Goal: Communication & Community: Share content

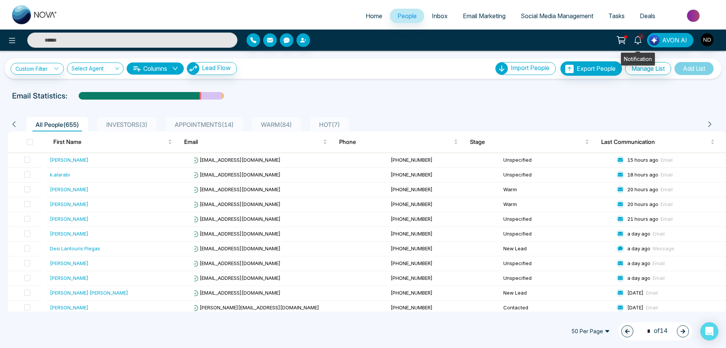
click at [638, 40] on icon at bounding box center [638, 40] width 8 height 8
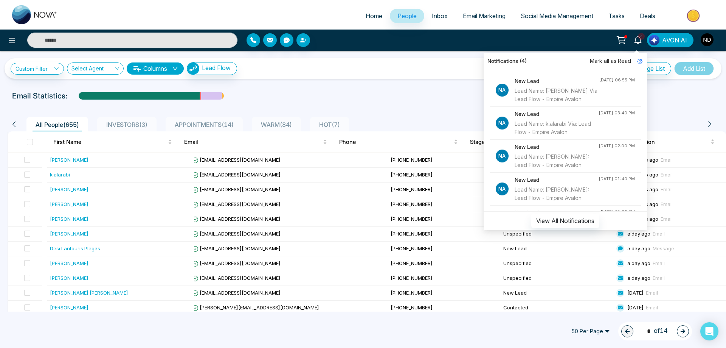
click at [613, 60] on span "Mark all as Read" at bounding box center [610, 61] width 41 height 8
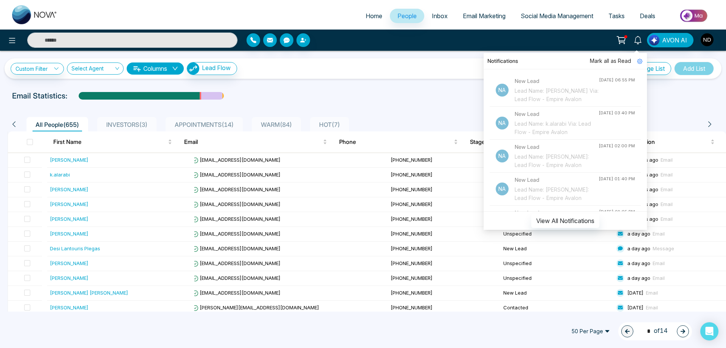
click at [421, 65] on div "Custom Filter Choose a filters Cancel Apply Select Agent Columns Lead Flow Impo…" at bounding box center [363, 68] width 705 height 14
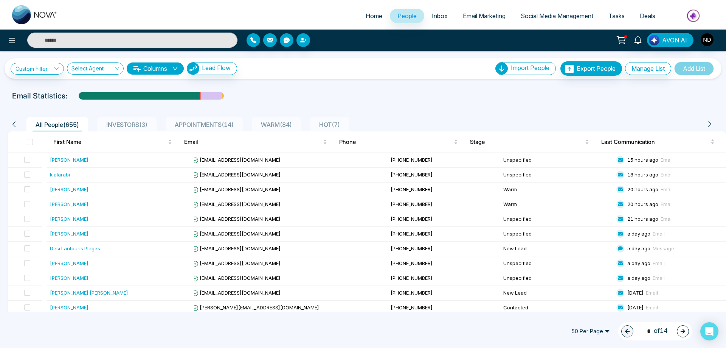
click at [472, 18] on span "Email Marketing" at bounding box center [484, 16] width 43 height 8
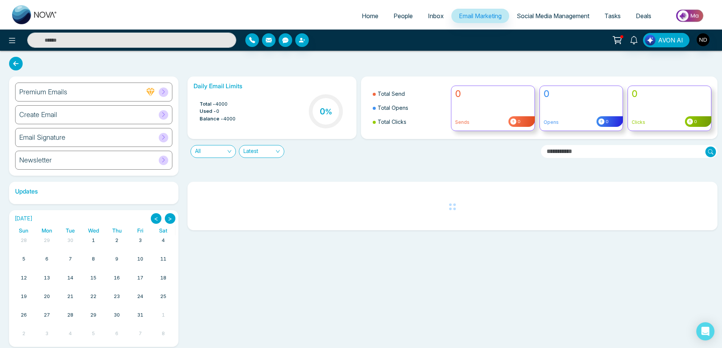
click at [57, 119] on div "Create Email" at bounding box center [93, 114] width 157 height 19
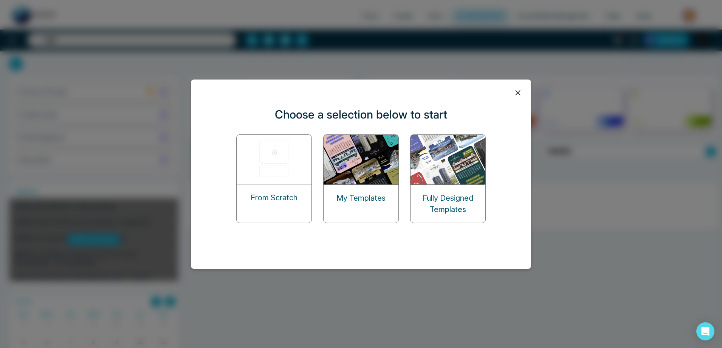
click at [376, 169] on img at bounding box center [362, 160] width 76 height 50
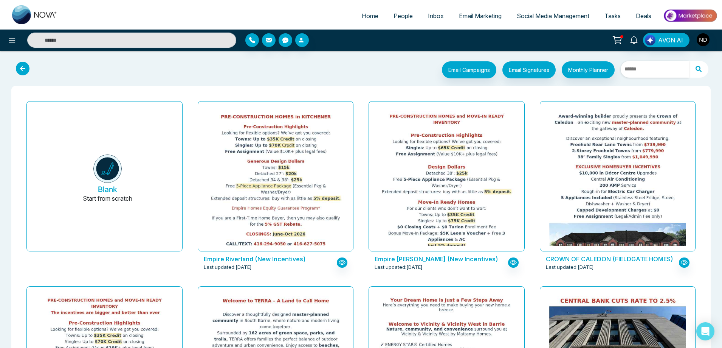
click at [670, 68] on input "text" at bounding box center [655, 69] width 68 height 17
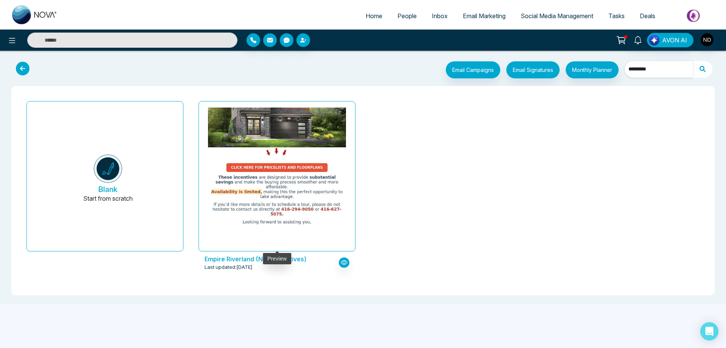
type input "*********"
click at [290, 197] on img at bounding box center [277, 13] width 276 height 427
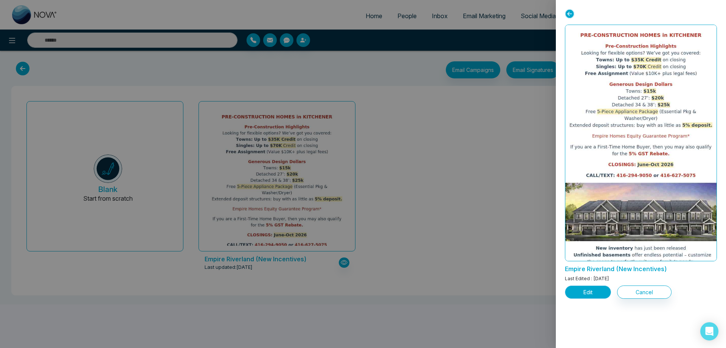
click at [591, 294] on button "Edit" at bounding box center [588, 291] width 46 height 13
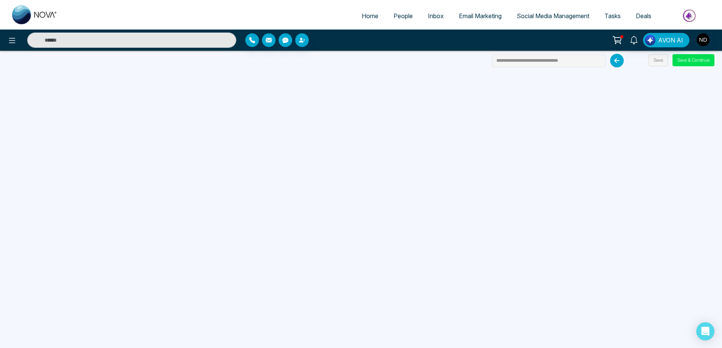
click at [183, 42] on input "text" at bounding box center [131, 40] width 209 height 15
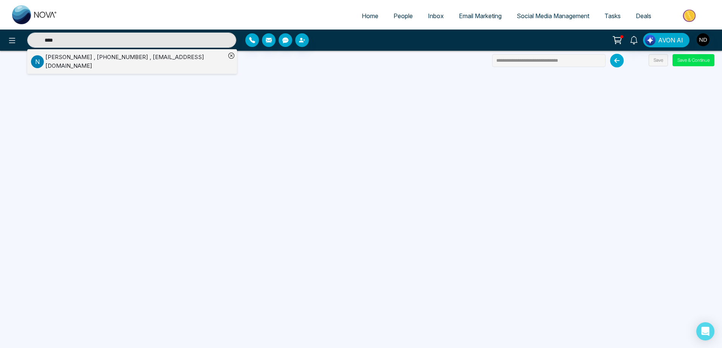
type input "****"
click at [82, 57] on div "[PERSON_NAME] , [PHONE_NUMBER] , [EMAIL_ADDRESS][DOMAIN_NAME]" at bounding box center [135, 61] width 180 height 17
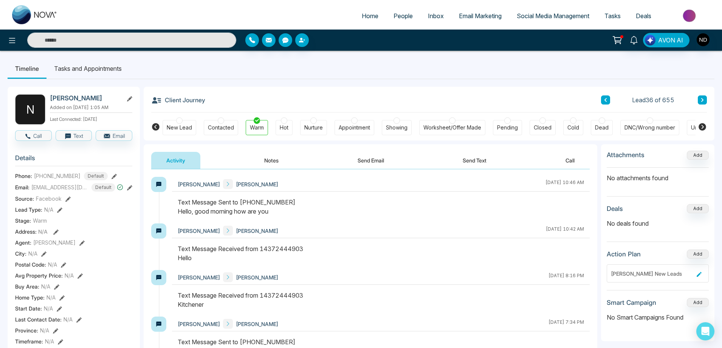
click at [481, 162] on button "Send Text" at bounding box center [475, 160] width 54 height 17
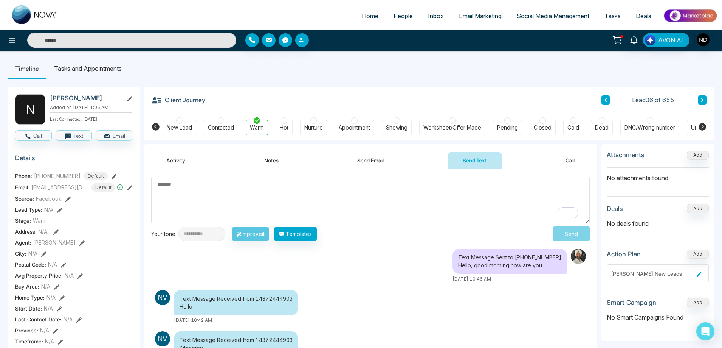
click at [374, 160] on button "Send Email" at bounding box center [370, 160] width 57 height 17
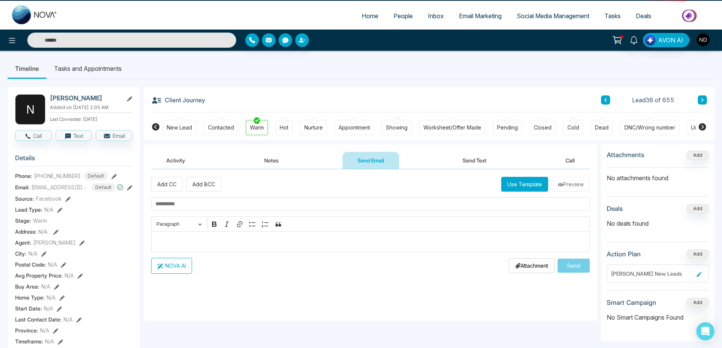
click at [201, 203] on input "text" at bounding box center [370, 203] width 439 height 13
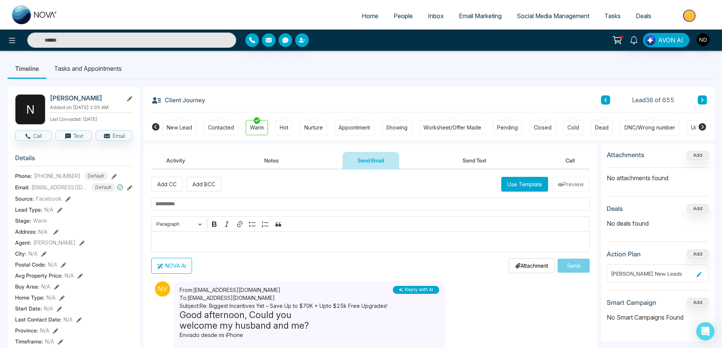
paste input "**********"
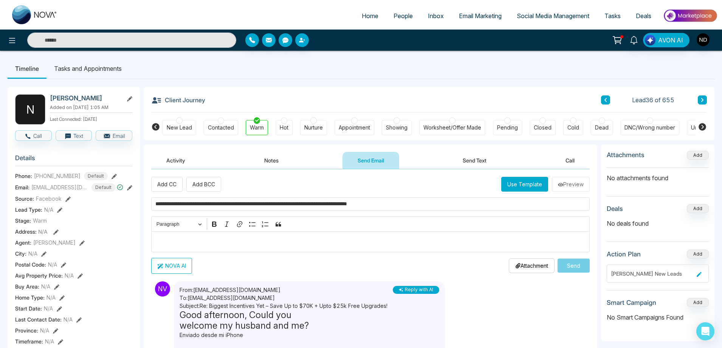
drag, startPoint x: 475, startPoint y: 198, endPoint x: 98, endPoint y: 217, distance: 377.1
type input "**********"
click at [518, 184] on button "Use Template" at bounding box center [524, 184] width 47 height 15
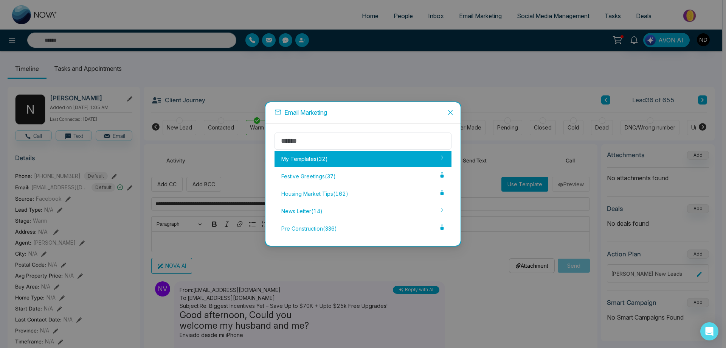
click at [302, 161] on div "My Templates ( 32 )" at bounding box center [363, 159] width 177 height 16
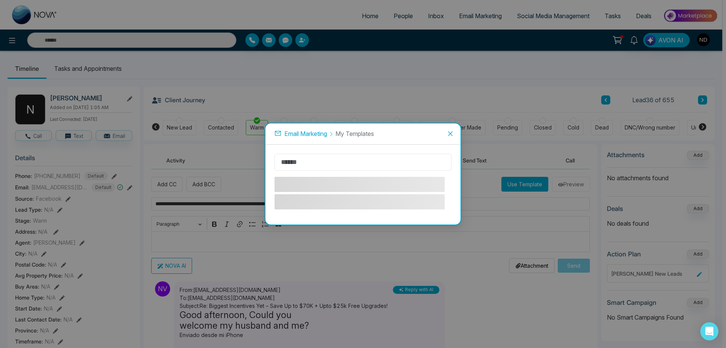
click at [340, 160] on input "text" at bounding box center [363, 162] width 177 height 17
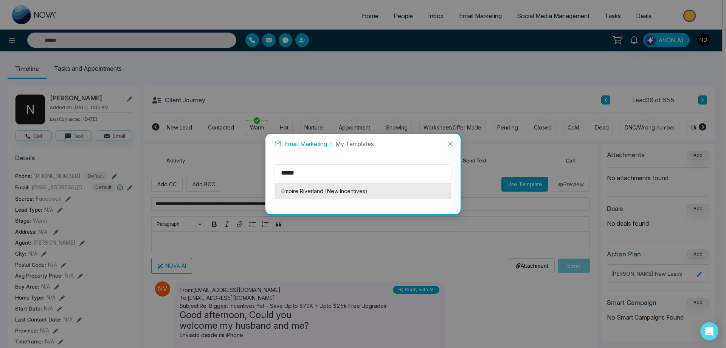
type input "*****"
click at [331, 197] on li "Empire Riverland (New Incentives)" at bounding box center [363, 191] width 177 height 16
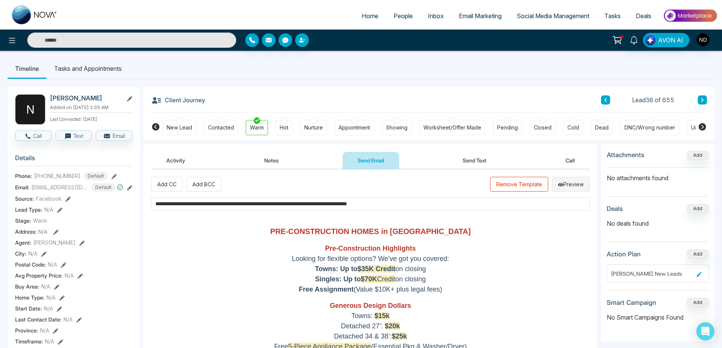
click at [568, 185] on button "Preview" at bounding box center [571, 184] width 38 height 15
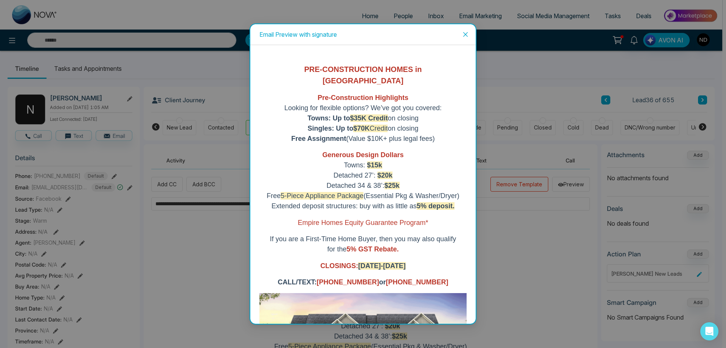
click at [462, 33] on span "Close" at bounding box center [465, 34] width 20 height 20
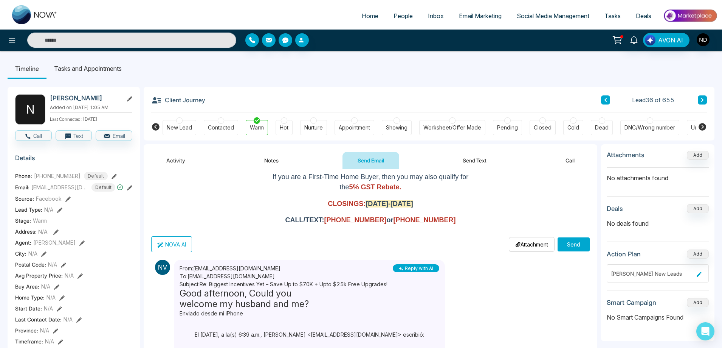
scroll to position [151, 0]
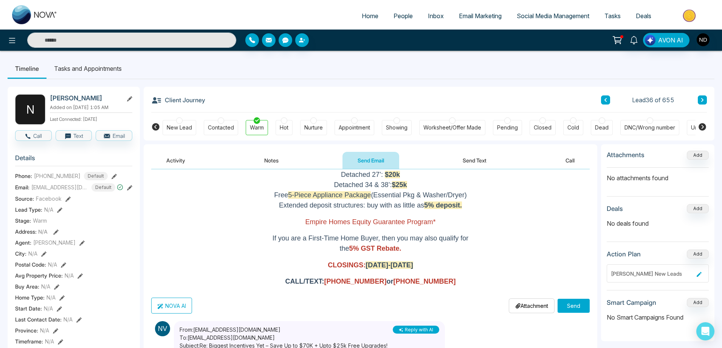
click at [571, 305] on button "Send" at bounding box center [574, 305] width 32 height 14
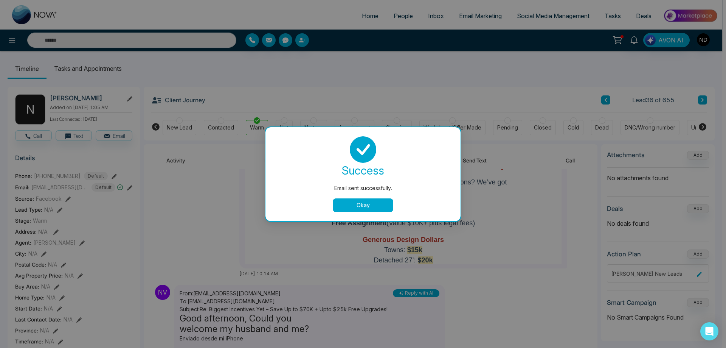
click at [370, 202] on button "Okay" at bounding box center [363, 205] width 61 height 14
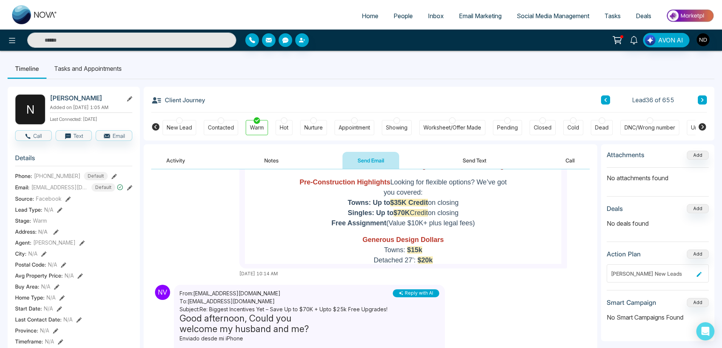
click at [178, 158] on button "Activity" at bounding box center [175, 160] width 49 height 17
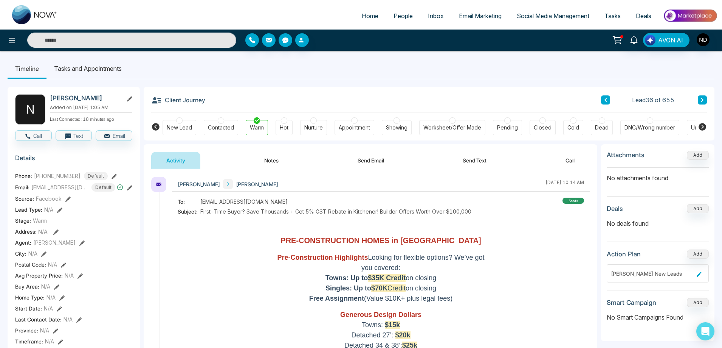
click at [131, 38] on input "text" at bounding box center [131, 40] width 209 height 15
click at [128, 38] on input "text" at bounding box center [131, 40] width 209 height 15
type input "*"
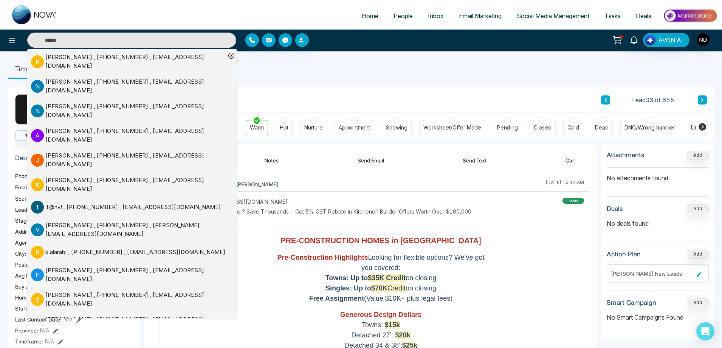
click at [289, 67] on ul "Timeline Tasks and Appointments" at bounding box center [361, 68] width 707 height 20
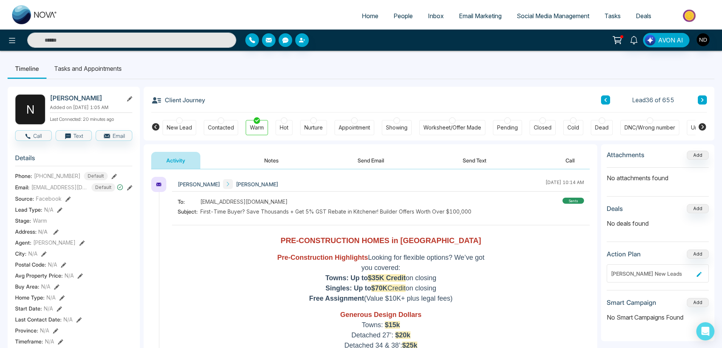
click at [410, 96] on div "Client Journey Lead 36 of 655" at bounding box center [429, 100] width 556 height 26
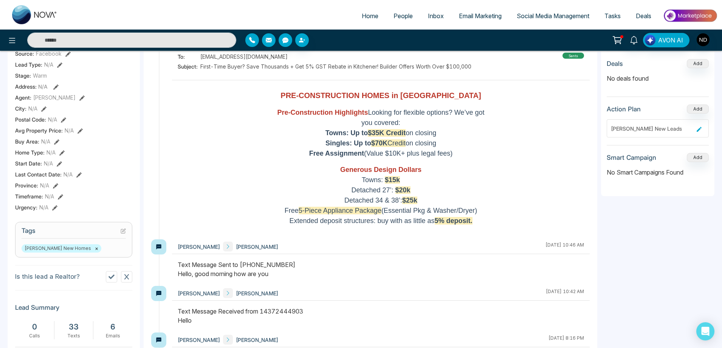
scroll to position [151, 0]
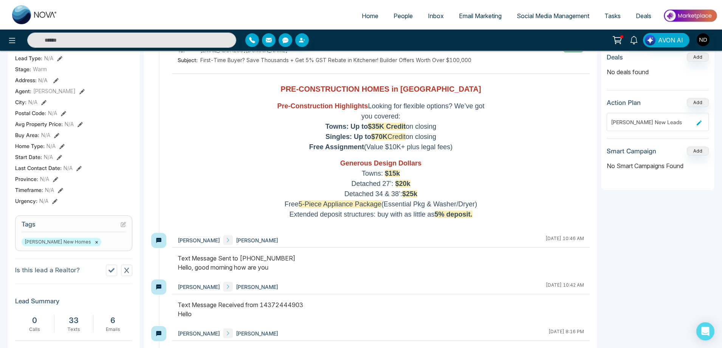
click at [469, 14] on span "Email Marketing" at bounding box center [480, 16] width 43 height 8
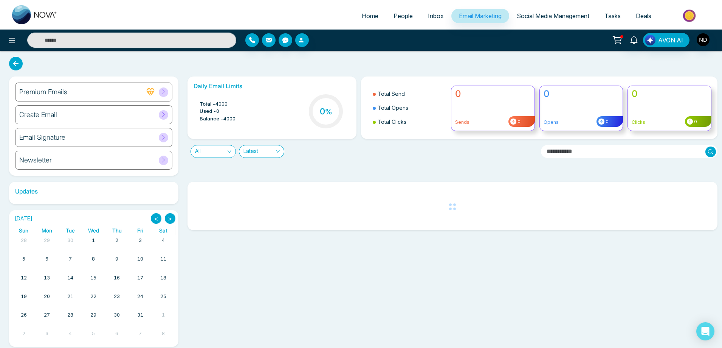
click at [59, 118] on div "Create Email" at bounding box center [93, 114] width 157 height 19
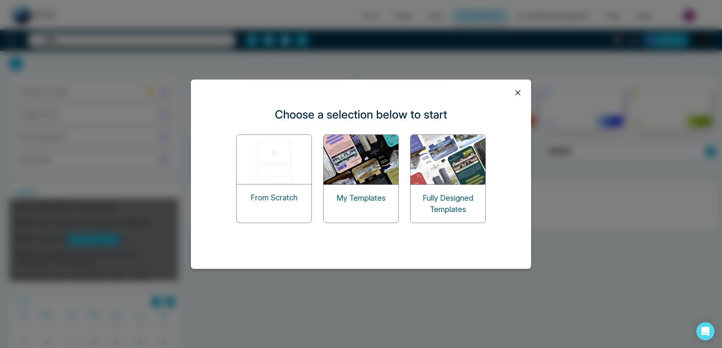
click at [347, 153] on img at bounding box center [362, 160] width 76 height 50
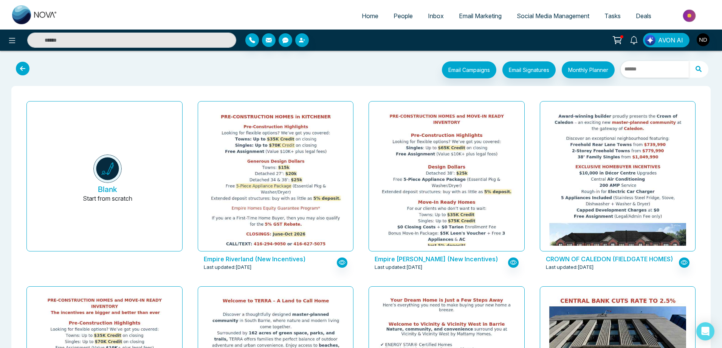
click at [651, 70] on input "text" at bounding box center [655, 69] width 68 height 17
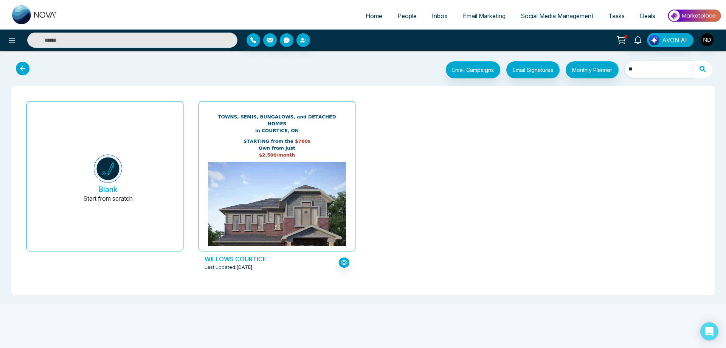
type input "*"
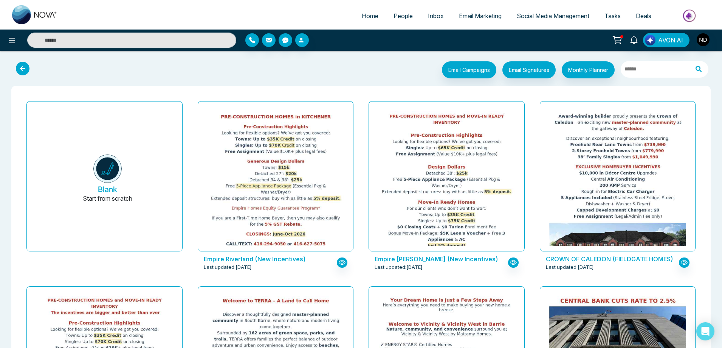
click at [347, 72] on div "Email Campaigns Start from scratch? View my campaigns Email Signatures Monthly …" at bounding box center [391, 69] width 646 height 17
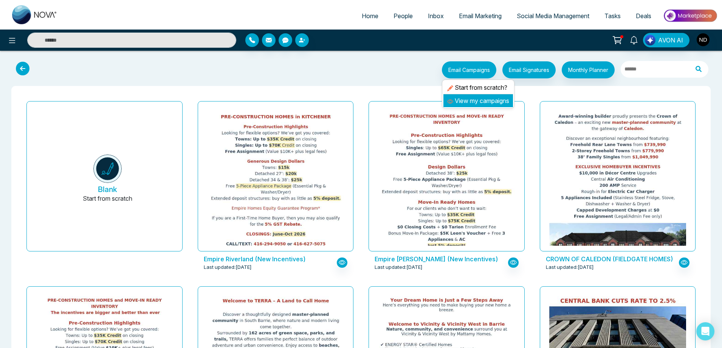
click at [483, 100] on link "View my campaigns" at bounding box center [478, 101] width 62 height 8
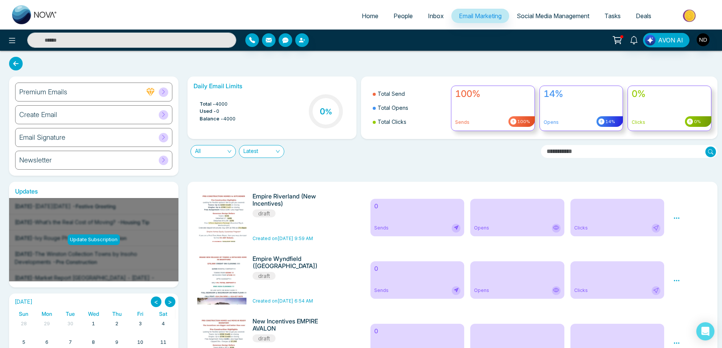
click at [68, 112] on div "Create Email" at bounding box center [93, 114] width 157 height 19
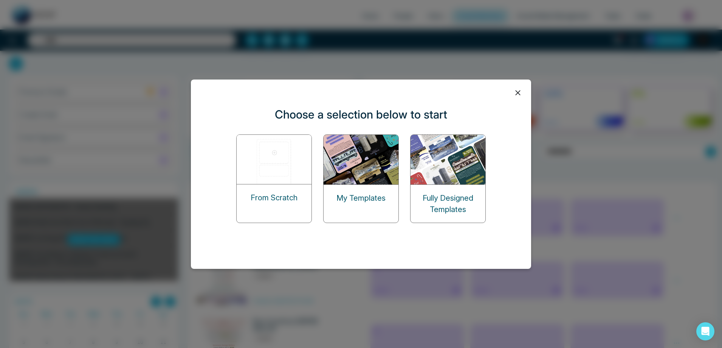
click at [375, 171] on img at bounding box center [362, 160] width 76 height 50
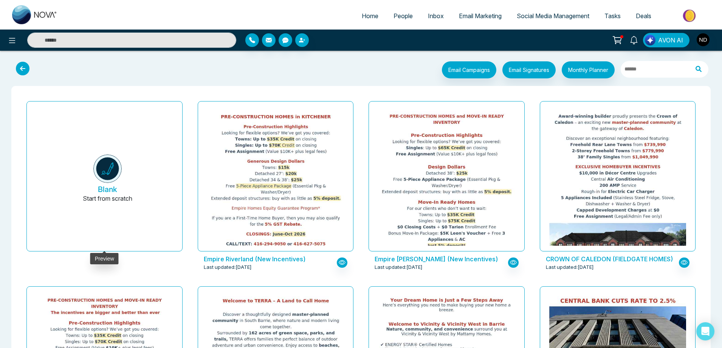
click at [121, 171] on img at bounding box center [107, 168] width 28 height 28
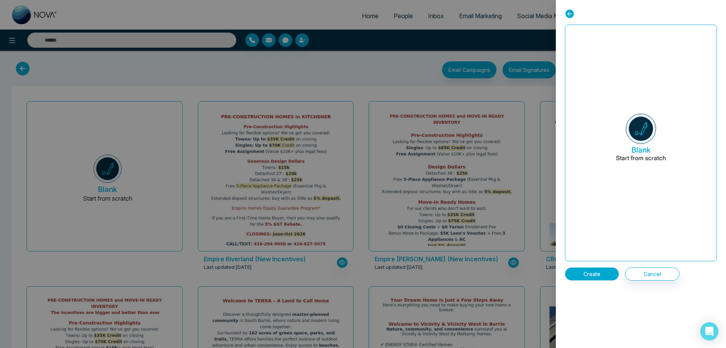
click at [600, 274] on button "Create" at bounding box center [592, 273] width 54 height 13
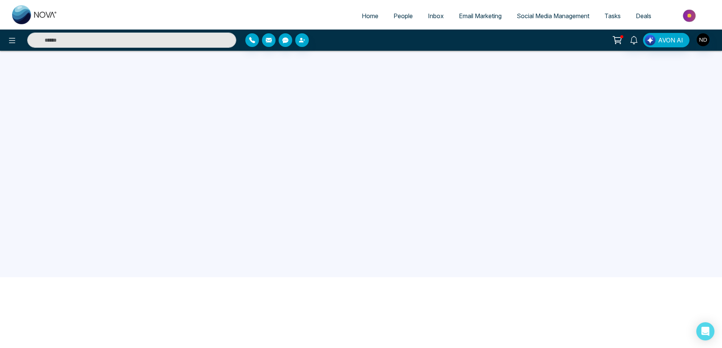
scroll to position [72, 0]
click at [414, 130] on strong "In" at bounding box center [413, 132] width 5 height 9
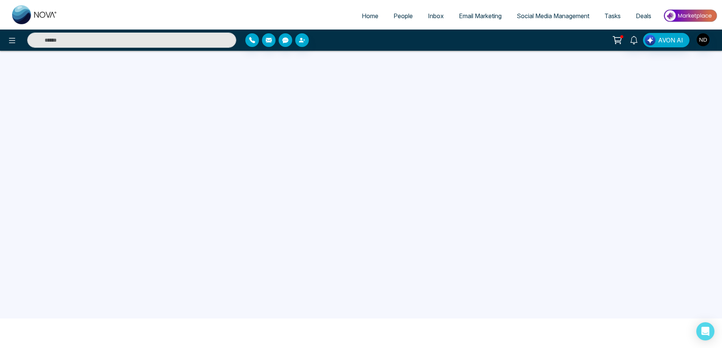
scroll to position [0, 0]
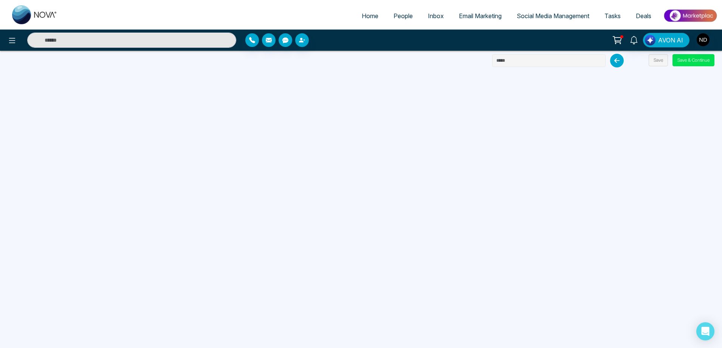
drag, startPoint x: 539, startPoint y: 61, endPoint x: 473, endPoint y: 61, distance: 65.8
click at [473, 61] on div "Home People Inbox Email Marketing Social Media Management Tasks Deals AVON AI S…" at bounding box center [361, 174] width 722 height 348
click at [523, 61] on input "text" at bounding box center [548, 60] width 113 height 13
type input "**********"
click at [657, 61] on button "Save" at bounding box center [658, 60] width 19 height 12
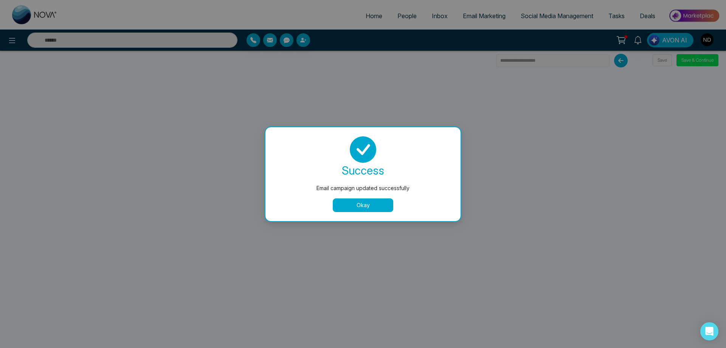
click at [370, 210] on button "Okay" at bounding box center [363, 205] width 61 height 14
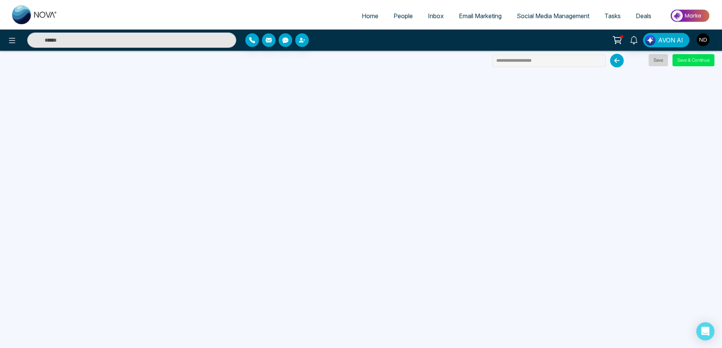
click at [659, 59] on button "Save" at bounding box center [658, 60] width 19 height 12
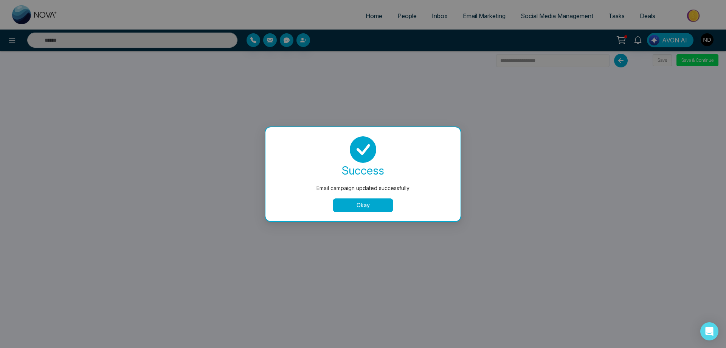
click at [359, 207] on button "Okay" at bounding box center [363, 205] width 61 height 14
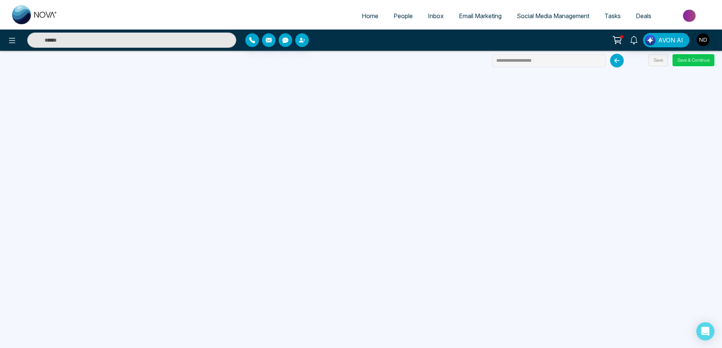
click at [694, 62] on button "Save & Continue" at bounding box center [694, 60] width 42 height 12
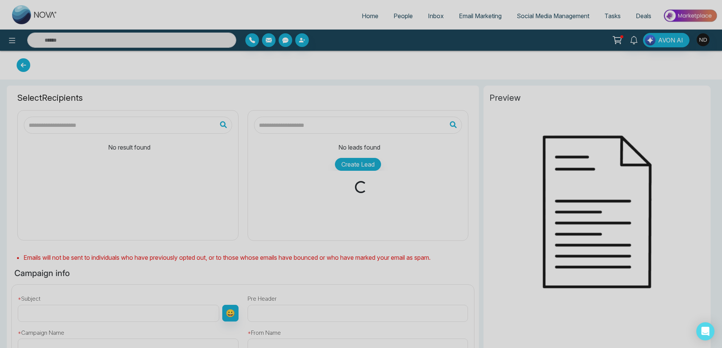
type input "**********"
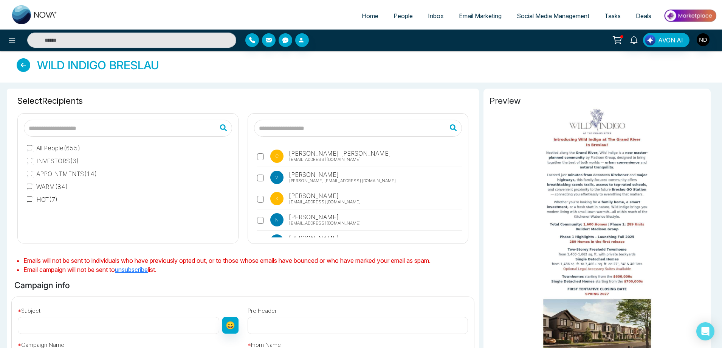
click at [345, 129] on input "text" at bounding box center [358, 127] width 208 height 17
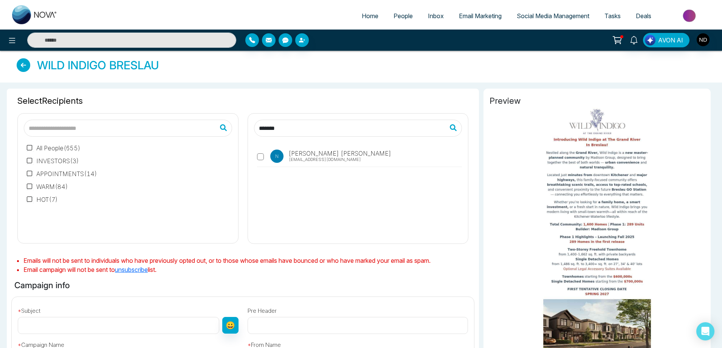
type input "*******"
click at [152, 329] on input "text" at bounding box center [119, 325] width 202 height 17
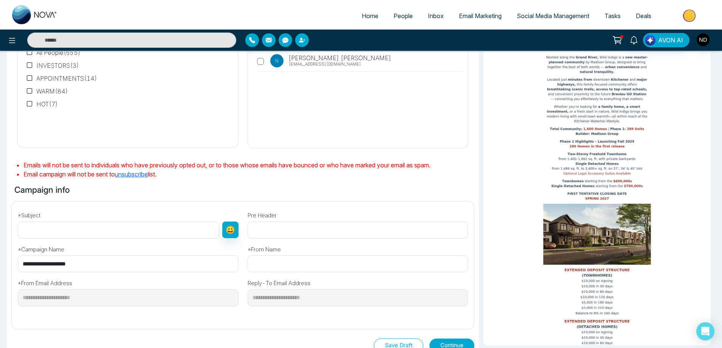
scroll to position [178, 0]
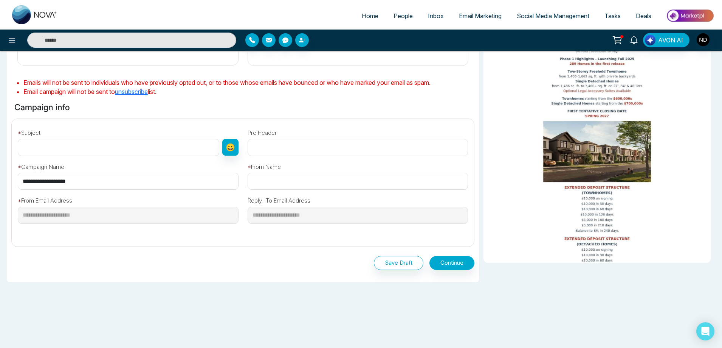
click at [110, 148] on input "text" at bounding box center [119, 147] width 202 height 17
paste input "**********"
type input "**********"
click at [287, 182] on input "text" at bounding box center [358, 180] width 221 height 17
type input "**********"
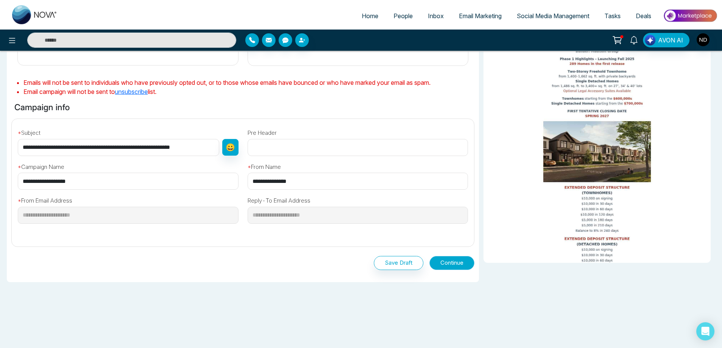
click at [449, 263] on button "Continue" at bounding box center [452, 263] width 45 height 14
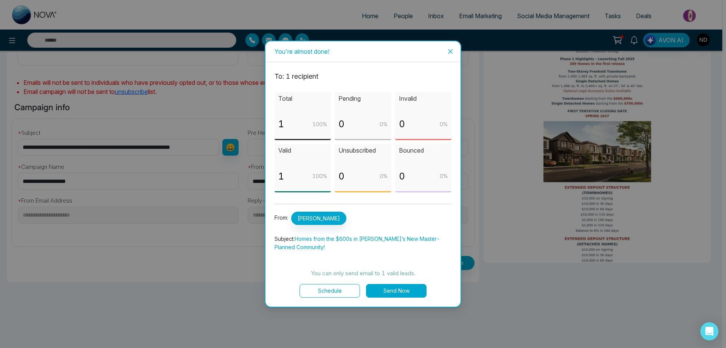
click at [396, 291] on button "Send Now" at bounding box center [396, 291] width 61 height 14
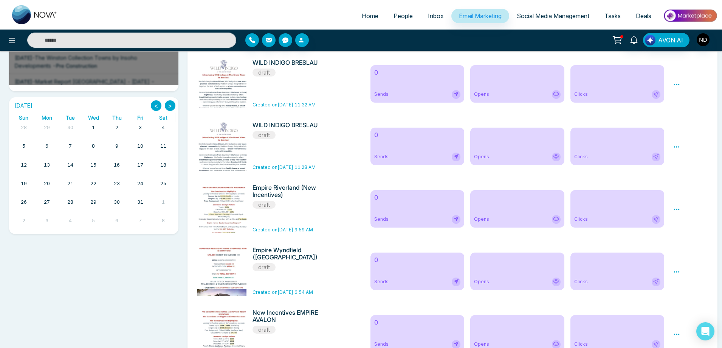
scroll to position [265, 0]
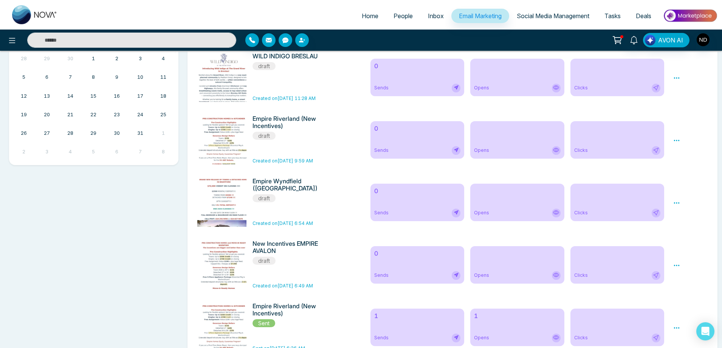
click at [139, 42] on input "text" at bounding box center [131, 40] width 209 height 15
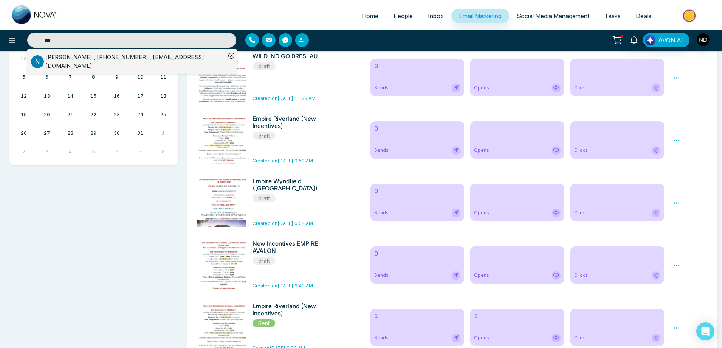
type input "***"
click at [104, 57] on div "[PERSON_NAME] , [PHONE_NUMBER] , [EMAIL_ADDRESS][DOMAIN_NAME]" at bounding box center [135, 61] width 180 height 17
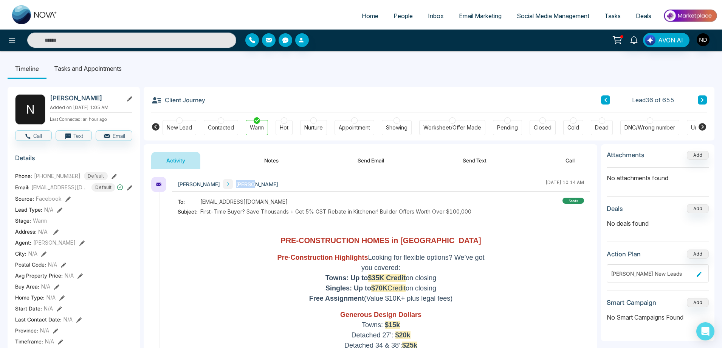
drag, startPoint x: 250, startPoint y: 184, endPoint x: 233, endPoint y: 185, distance: 17.0
click at [236, 185] on span "[PERSON_NAME]" at bounding box center [257, 184] width 42 height 8
copy span "Naurys"
click at [71, 7] on ul "Home People Inbox Email Marketing Social Media Management Tasks Deals" at bounding box center [391, 16] width 653 height 21
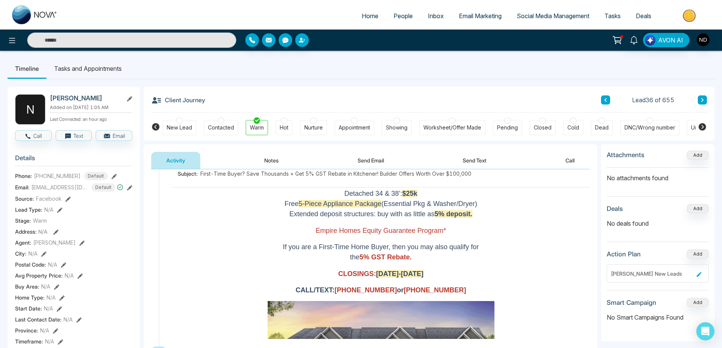
scroll to position [113, 0]
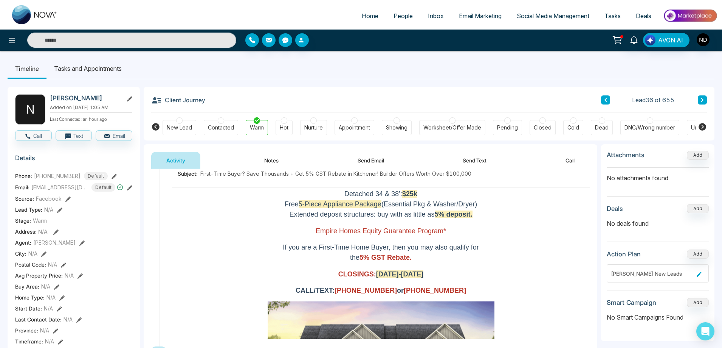
drag, startPoint x: 418, startPoint y: 259, endPoint x: 268, endPoint y: 246, distance: 150.3
click at [268, 246] on td "PRE-CONSTRUCTION HOMES in KITCHENER Pre-Construction Highlights Looking for fle…" at bounding box center [381, 189] width 227 height 223
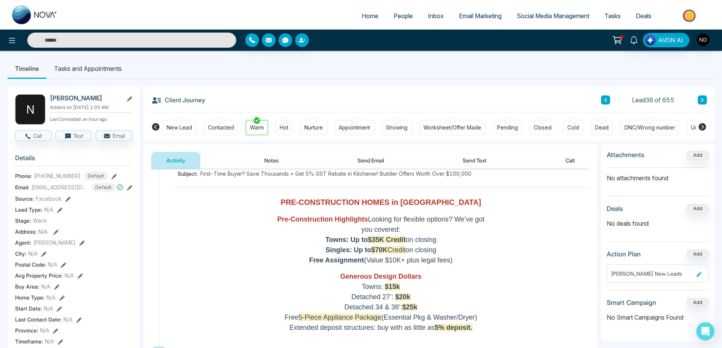
scroll to position [0, 0]
click at [472, 14] on span "Email Marketing" at bounding box center [480, 16] width 43 height 8
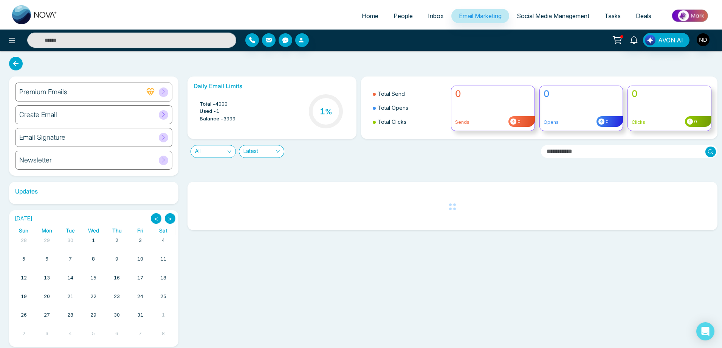
click at [40, 116] on h6 "Create Email" at bounding box center [38, 114] width 38 height 8
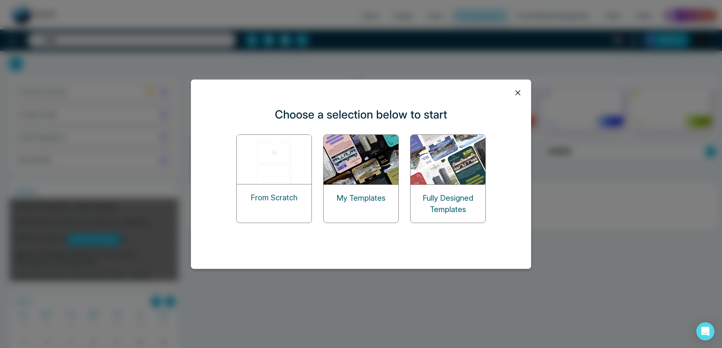
click at [351, 181] on img at bounding box center [362, 160] width 76 height 50
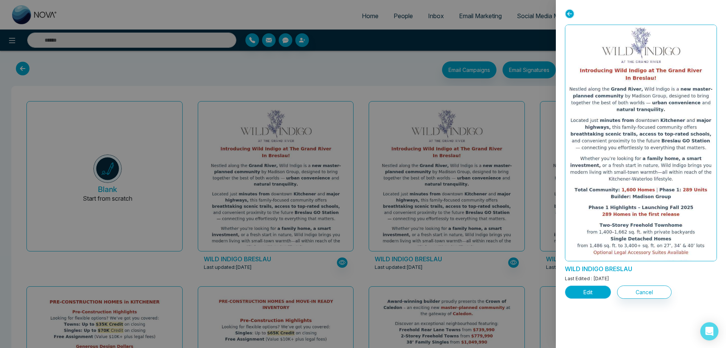
click at [593, 294] on button "Edit" at bounding box center [588, 291] width 46 height 13
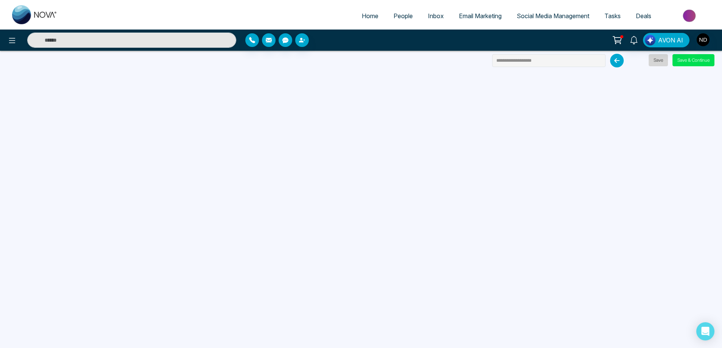
click at [656, 59] on button "Save" at bounding box center [658, 60] width 19 height 12
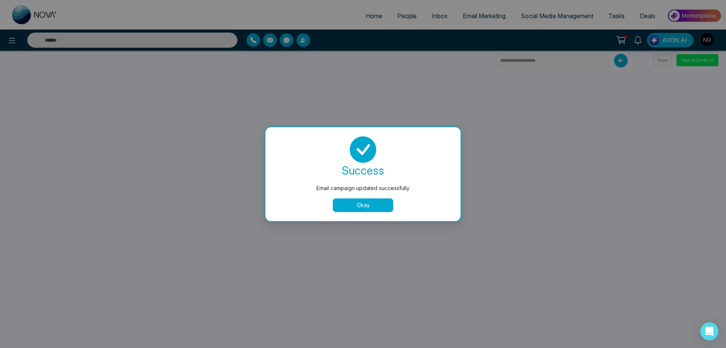
click at [363, 203] on button "Okay" at bounding box center [363, 205] width 61 height 14
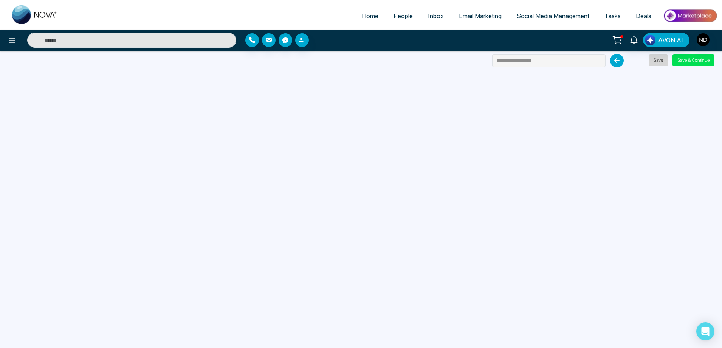
click at [661, 61] on button "Save" at bounding box center [658, 60] width 19 height 12
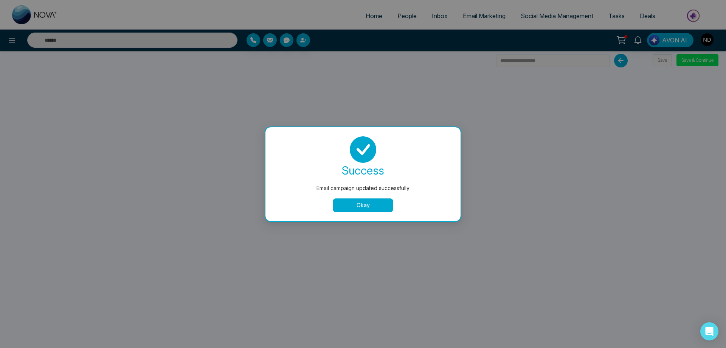
click at [383, 206] on button "Okay" at bounding box center [363, 205] width 61 height 14
